Goal: Transaction & Acquisition: Purchase product/service

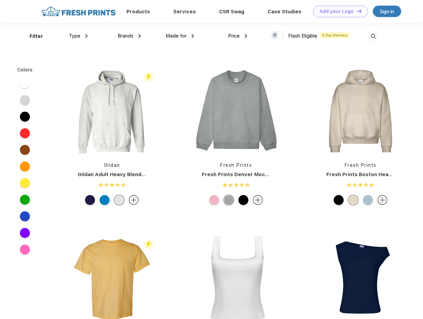
scroll to position [0, 0]
click at [338, 11] on link "Add your Logo Design Tool" at bounding box center [340, 12] width 55 height 12
click at [0, 0] on div "Design Tool" at bounding box center [0, 0] width 0 height 0
click at [356, 11] on link "Add your Logo Design Tool" at bounding box center [340, 12] width 55 height 12
click at [32, 36] on div "Filter" at bounding box center [37, 37] width 14 height 8
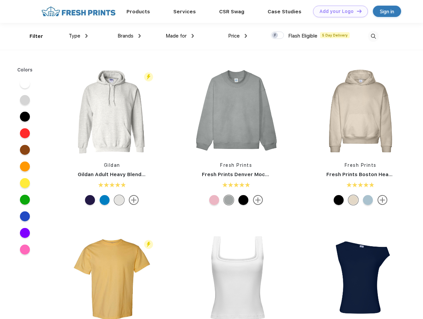
click at [78, 36] on span "Type" at bounding box center [75, 36] width 12 height 6
click at [129, 36] on span "Brands" at bounding box center [126, 36] width 16 height 6
click at [180, 36] on span "Made for" at bounding box center [176, 36] width 21 height 6
click at [238, 36] on span "Price" at bounding box center [234, 36] width 12 height 6
click at [278, 36] on div at bounding box center [277, 35] width 13 height 7
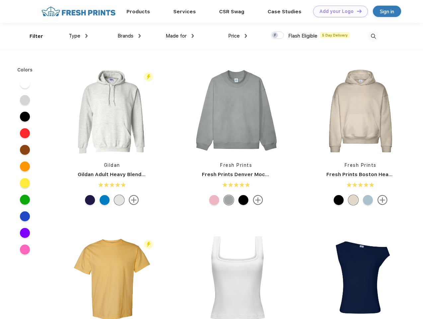
click at [275, 36] on input "checkbox" at bounding box center [273, 33] width 4 height 4
click at [373, 36] on img at bounding box center [373, 36] width 11 height 11
